Goal: Navigation & Orientation: Find specific page/section

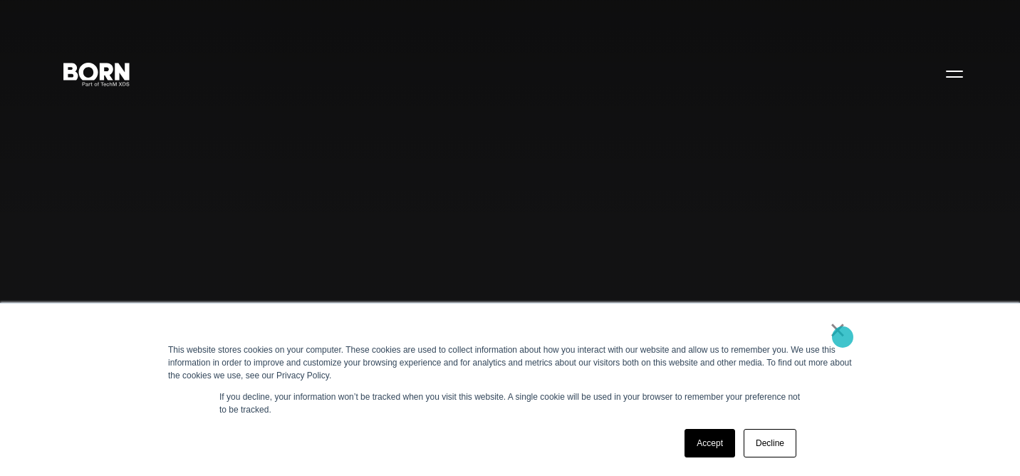
click at [842, 336] on link "×" at bounding box center [837, 329] width 17 height 13
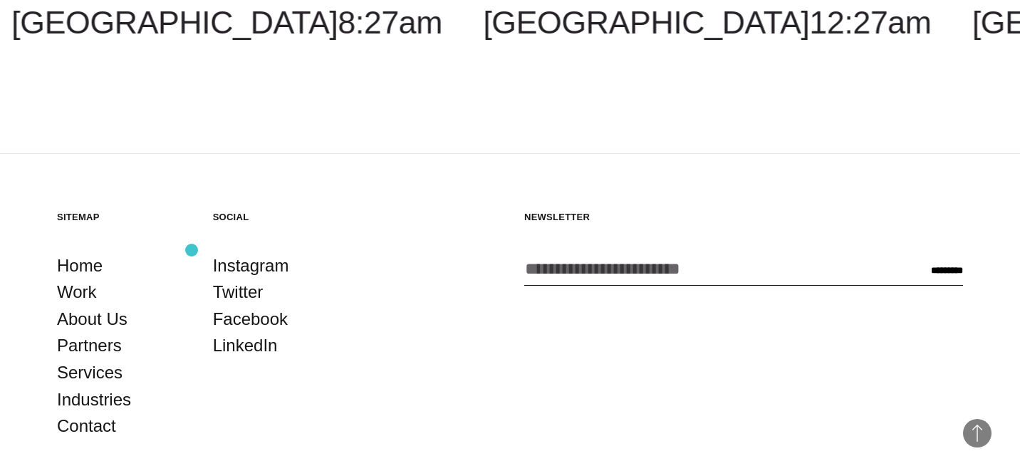
scroll to position [3578, 0]
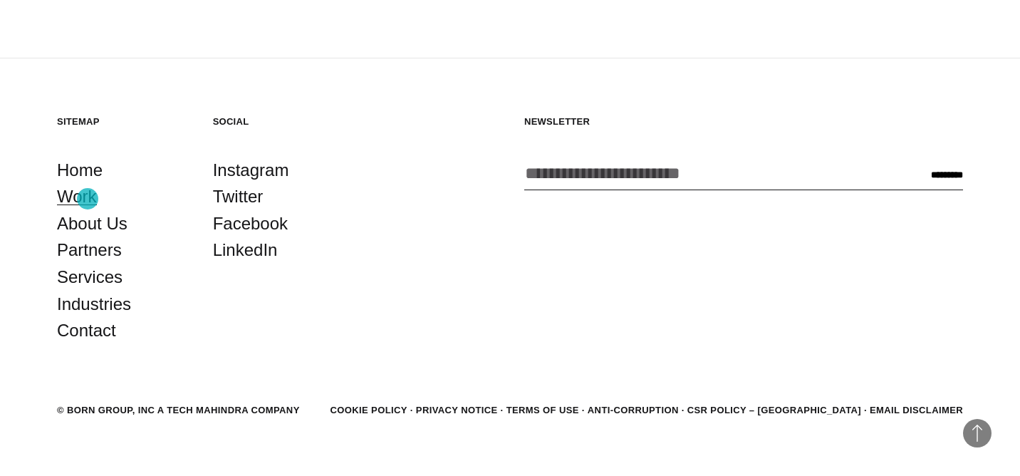
click at [88, 199] on link "Work" at bounding box center [77, 196] width 40 height 27
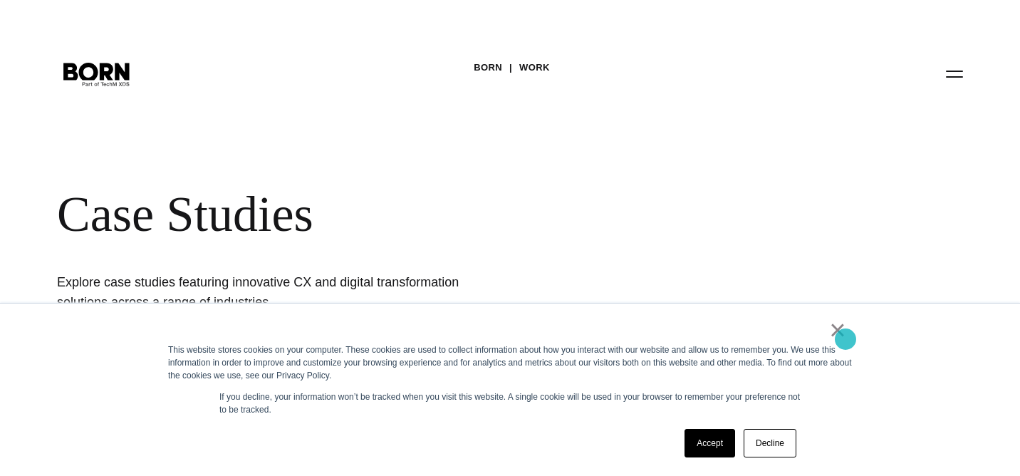
click at [845, 336] on link "×" at bounding box center [837, 329] width 17 height 13
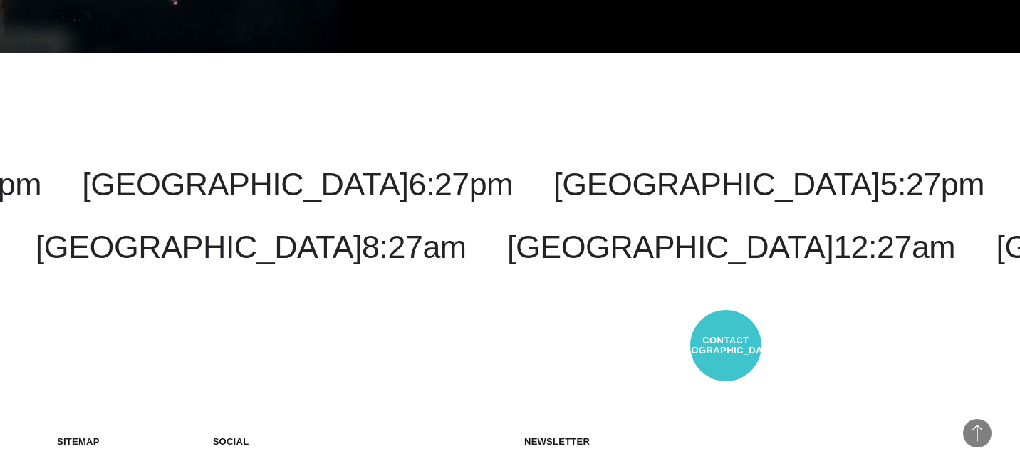
scroll to position [4220, 0]
